Goal: Task Accomplishment & Management: Use online tool/utility

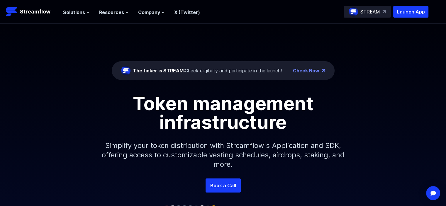
click at [362, 13] on p "STREAM" at bounding box center [370, 11] width 20 height 7
click at [87, 13] on icon at bounding box center [88, 12] width 2 height 1
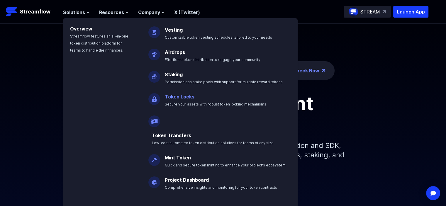
click at [178, 101] on p "Token Locks Secure your assets with robust token locking mechanisms" at bounding box center [219, 98] width 117 height 19
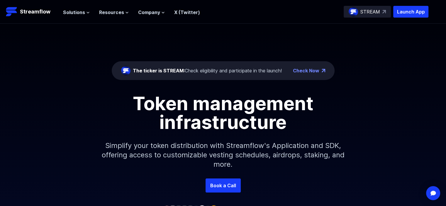
click at [308, 69] on link "Check Now" at bounding box center [306, 70] width 26 height 7
click at [371, 13] on p "STREAM" at bounding box center [370, 11] width 20 height 7
click at [87, 13] on icon at bounding box center [88, 13] width 4 height 4
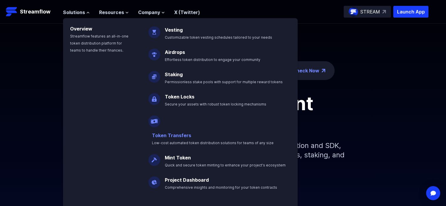
click at [179, 133] on link "Token Transfers" at bounding box center [171, 136] width 39 height 6
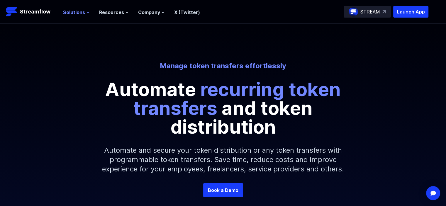
click at [81, 13] on span "Solutions" at bounding box center [74, 12] width 22 height 7
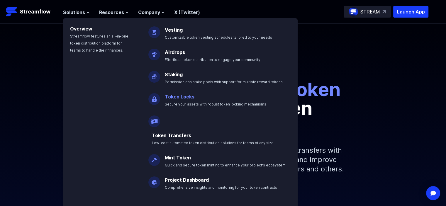
click at [180, 98] on link "Token Locks" at bounding box center [180, 97] width 30 height 6
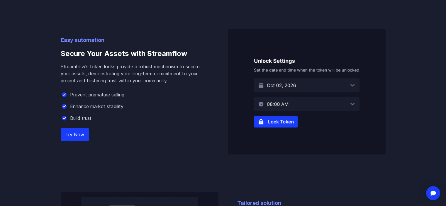
scroll to position [365, 0]
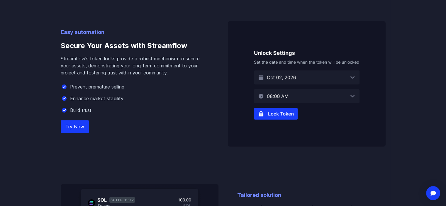
click at [76, 125] on link "Try Now" at bounding box center [75, 126] width 28 height 13
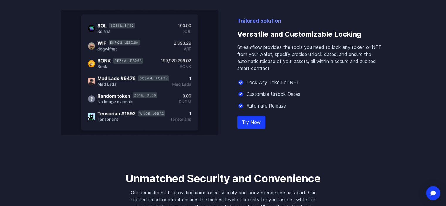
scroll to position [557, 0]
